Goal: Task Accomplishment & Management: Use online tool/utility

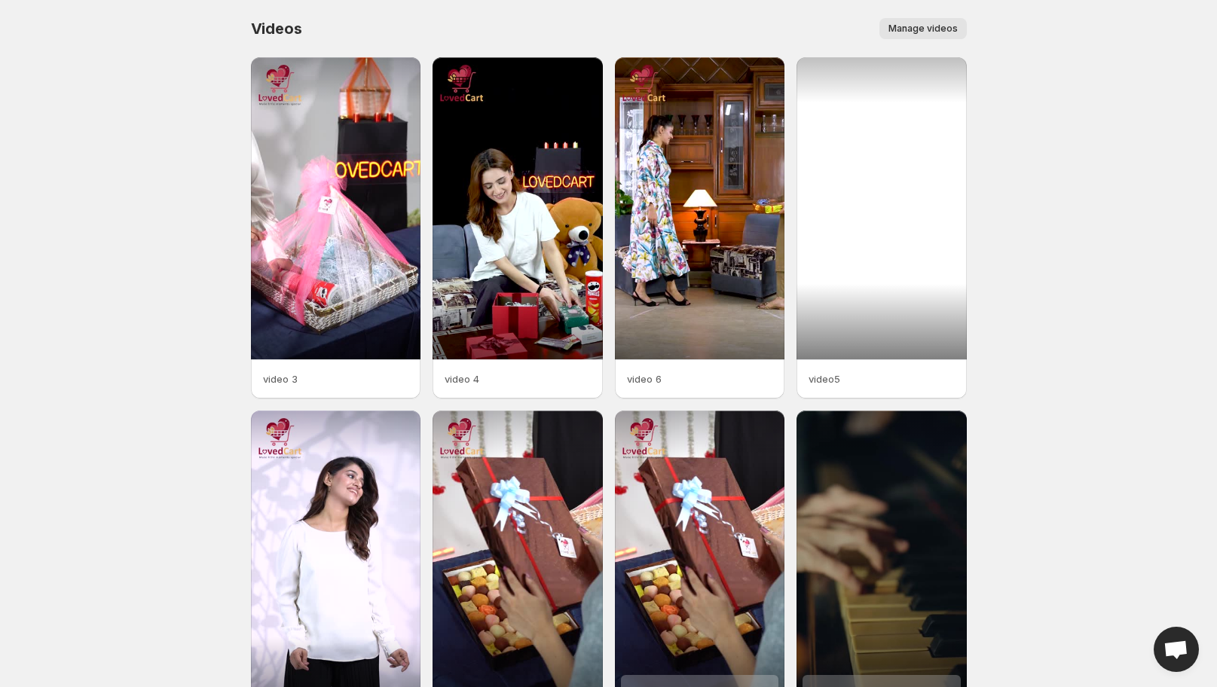
drag, startPoint x: 872, startPoint y: 115, endPoint x: 819, endPoint y: 245, distance: 140.7
click at [819, 245] on div at bounding box center [882, 208] width 170 height 302
click at [841, 238] on div at bounding box center [882, 208] width 170 height 302
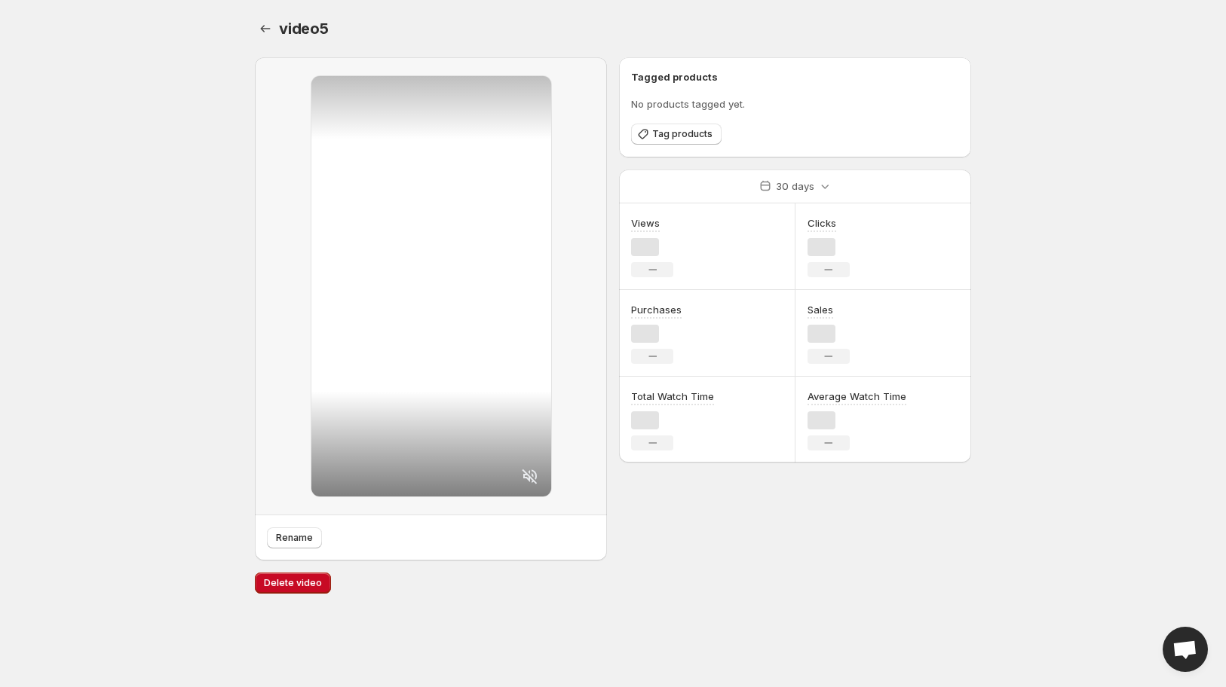
click at [883, 221] on div "Clicks No change" at bounding box center [883, 247] width 176 height 87
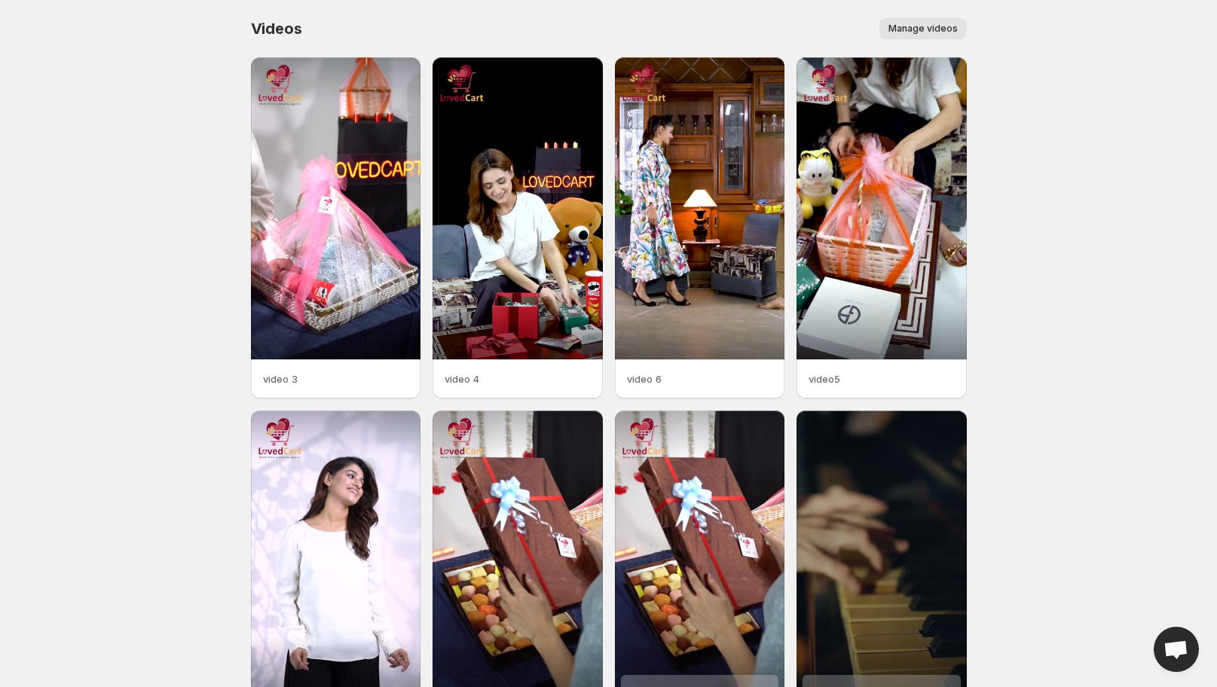
click at [1035, 232] on body "Home Feeds Videos Subscription Settings Videos. This page is ready Videos Manag…" at bounding box center [608, 343] width 1217 height 687
click at [948, 24] on span "Manage videos" at bounding box center [923, 29] width 69 height 12
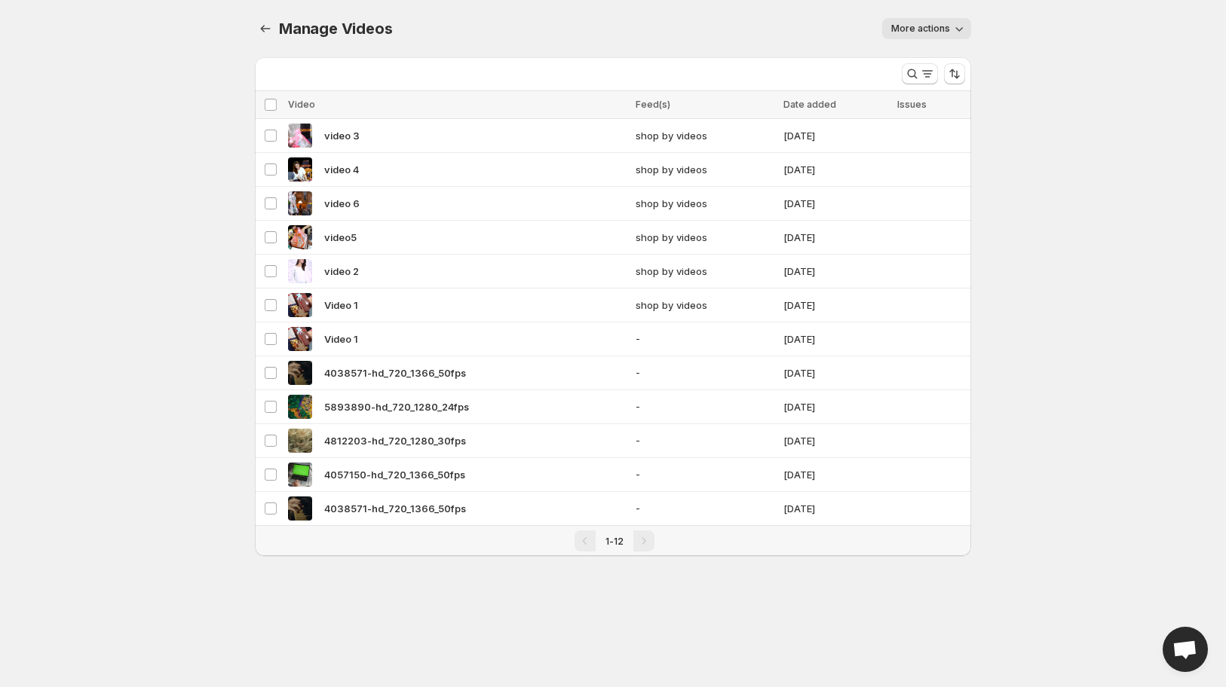
click at [947, 23] on button "More actions" at bounding box center [926, 28] width 89 height 21
click at [1217, 335] on body "Home Feeds Videos Subscription Settings Manage Videos. This page is ready Manag…" at bounding box center [613, 343] width 1226 height 687
click at [1177, 651] on span "Open chat" at bounding box center [1184, 651] width 25 height 21
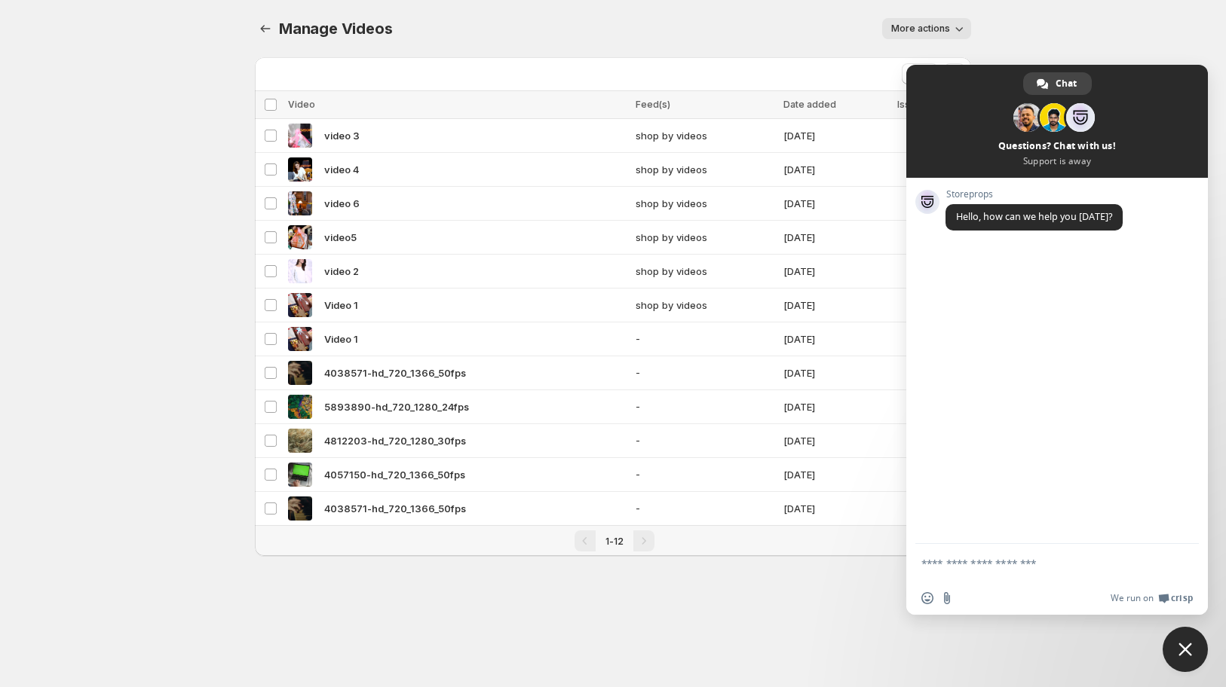
click at [1187, 659] on span "Close chat" at bounding box center [1184, 649] width 45 height 45
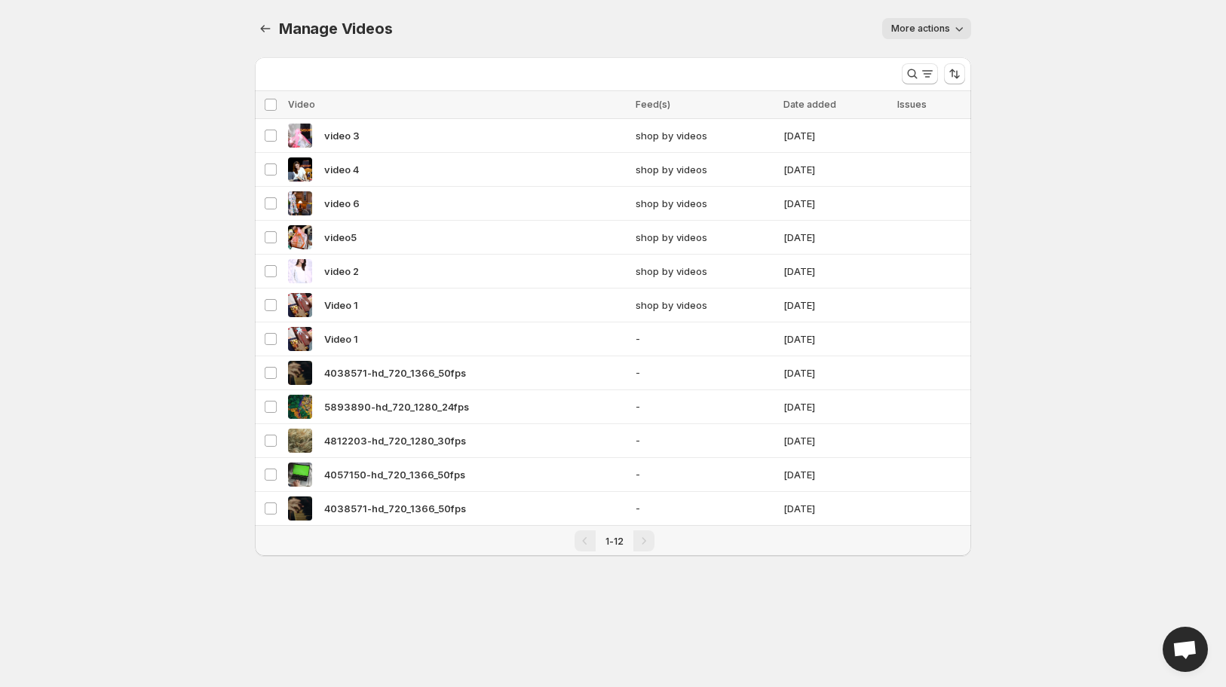
click at [184, 191] on body "Home Feeds Videos Subscription Settings Manage Videos. This page is ready Manag…" at bounding box center [613, 343] width 1226 height 687
click at [939, 34] on span "More actions" at bounding box center [920, 29] width 59 height 12
click at [608, 16] on div "Manage Videos. This page is ready Manage Videos More actions More actions More …" at bounding box center [613, 28] width 716 height 57
